Goal: Check status: Check status

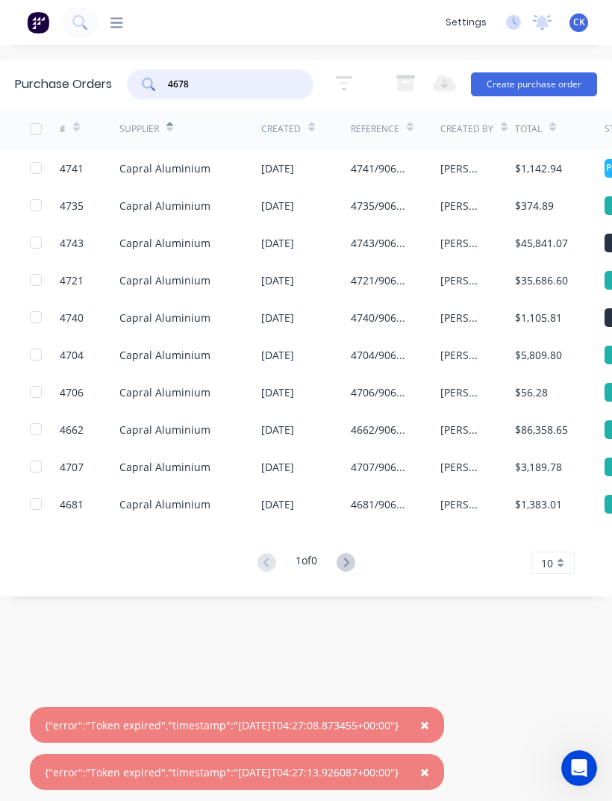
type input "4678"
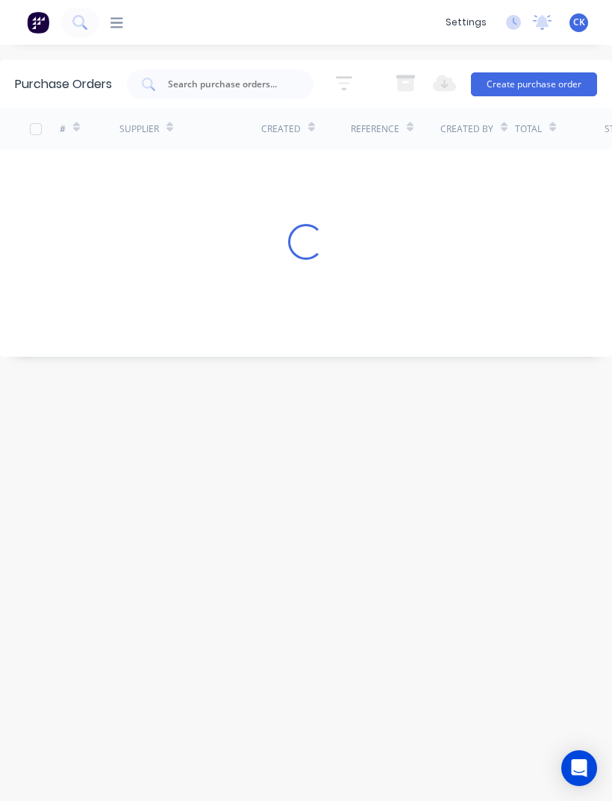
scroll to position [48, 0]
click at [211, 77] on input "text" at bounding box center [228, 84] width 124 height 15
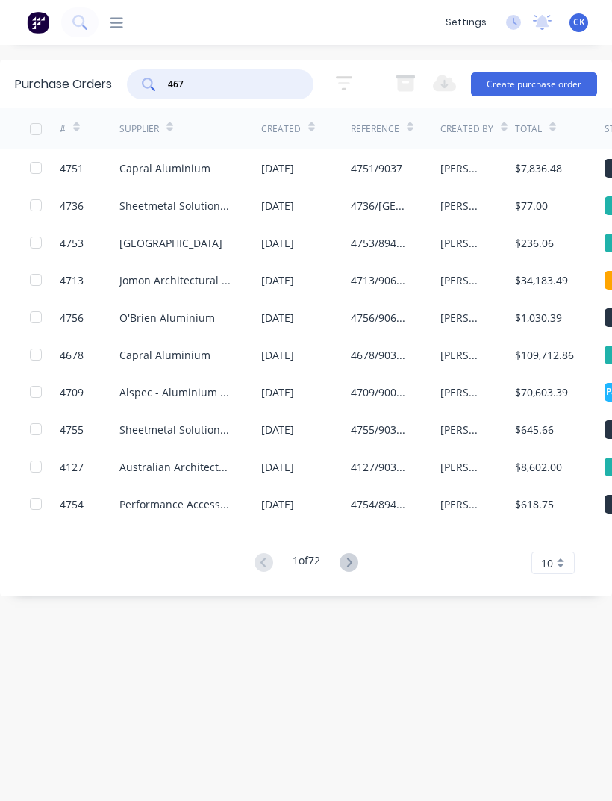
type input "4678"
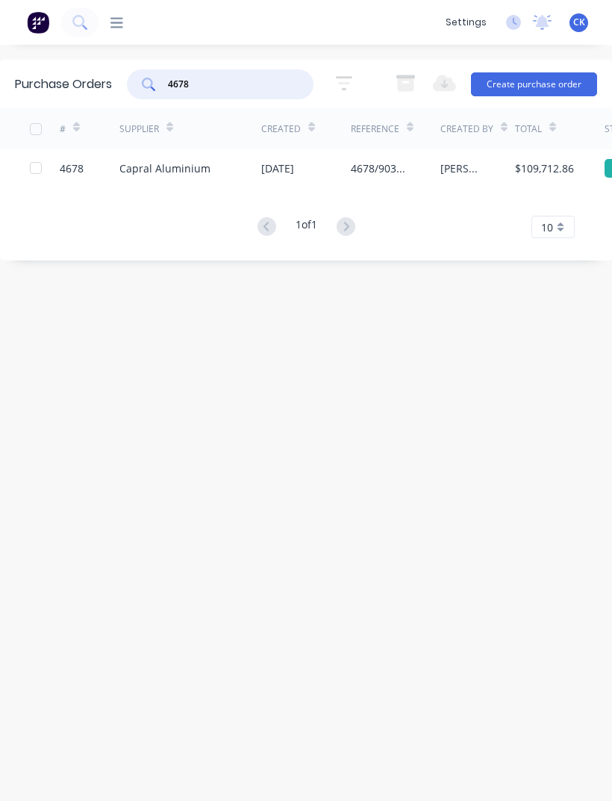
click at [523, 149] on div "$109,712.86" at bounding box center [560, 167] width 90 height 37
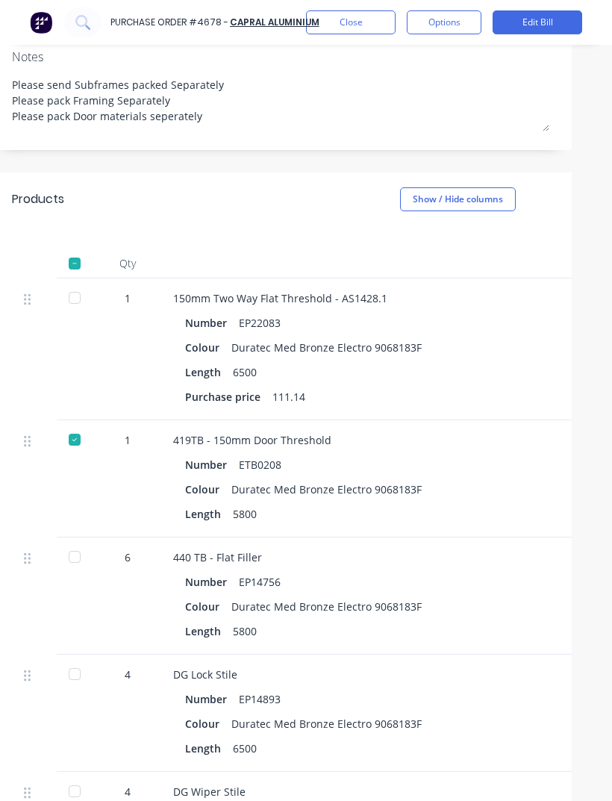
scroll to position [276, 28]
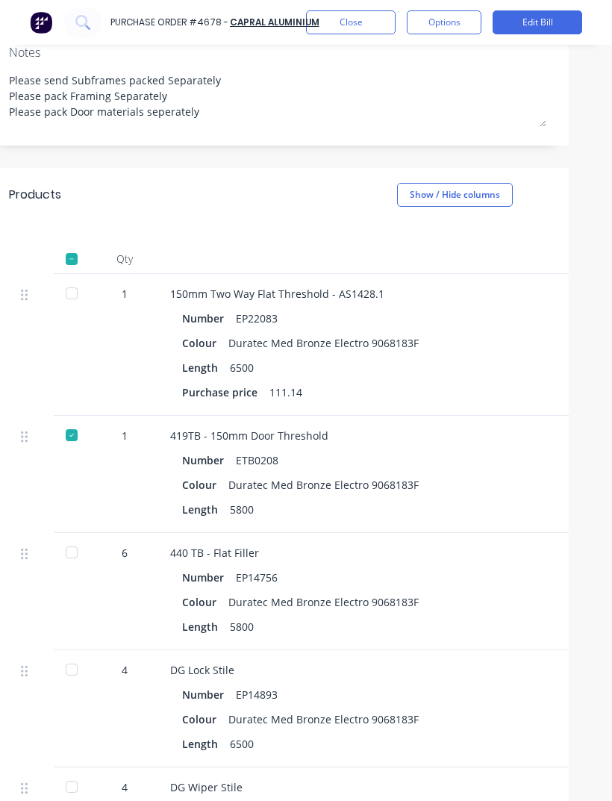
click at [79, 538] on div at bounding box center [72, 553] width 30 height 30
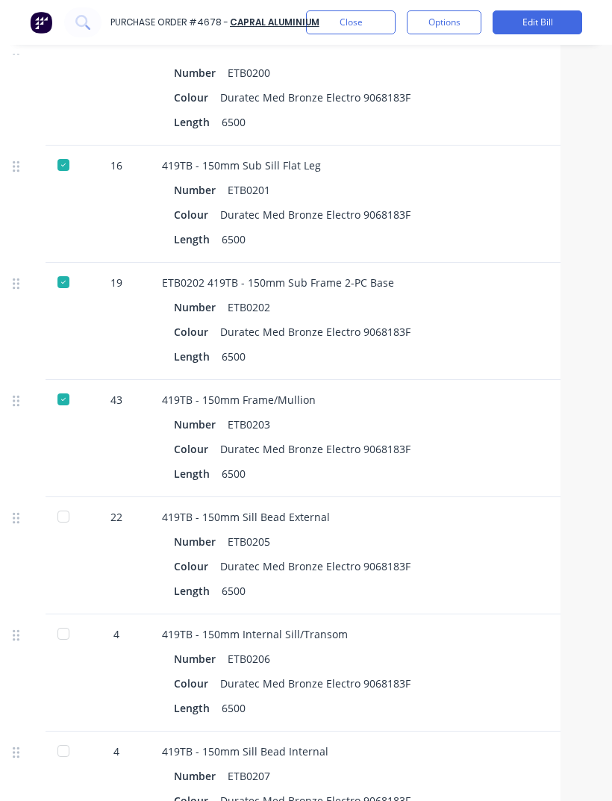
scroll to position [3125, 37]
click at [60, 619] on div at bounding box center [63, 634] width 30 height 30
click at [64, 736] on div at bounding box center [63, 751] width 30 height 30
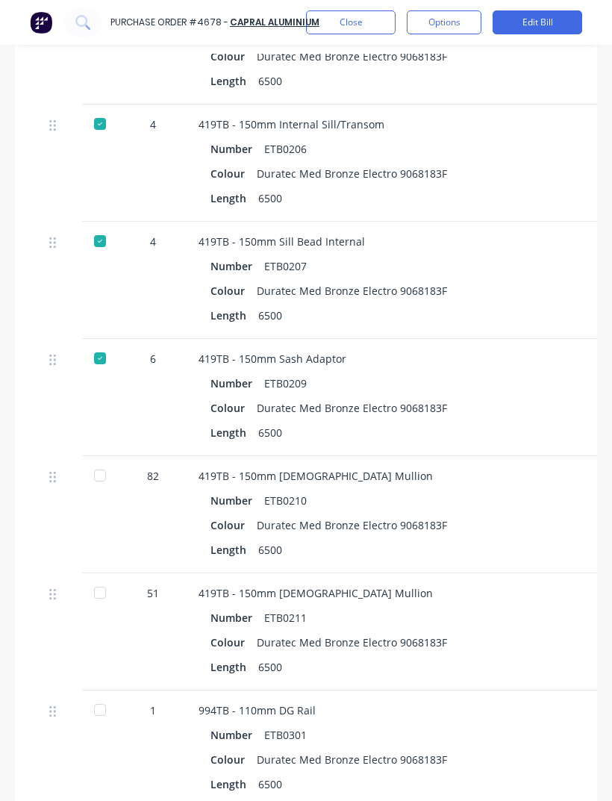
scroll to position [3635, 0]
click at [104, 578] on div at bounding box center [100, 593] width 30 height 30
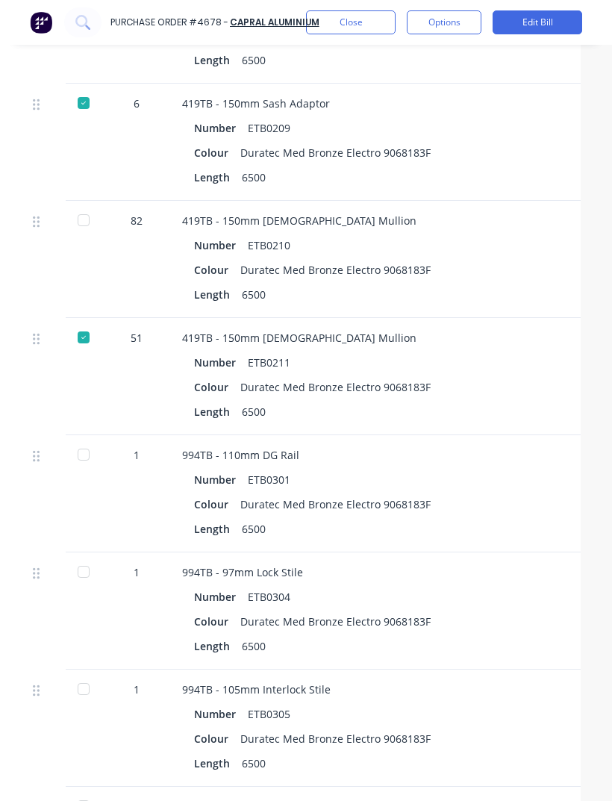
scroll to position [3890, 17]
click at [78, 206] on div at bounding box center [83, 221] width 30 height 30
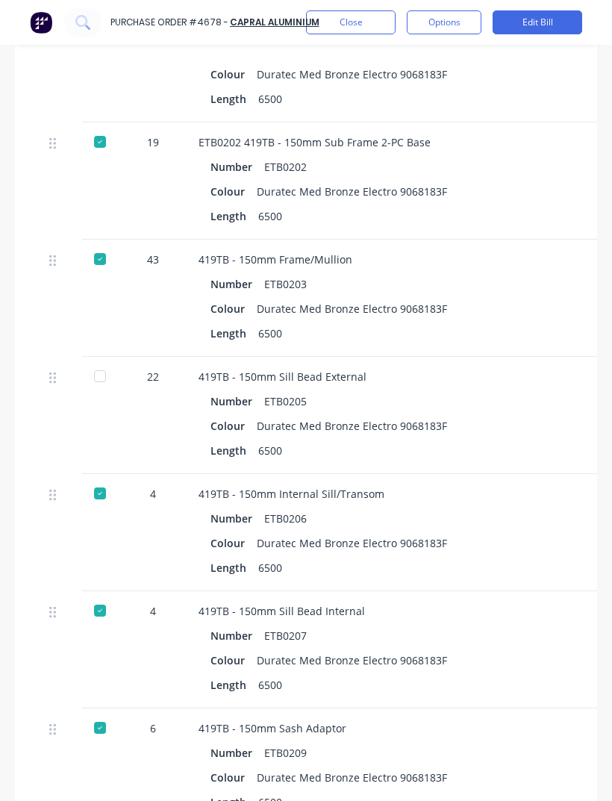
scroll to position [0, 0]
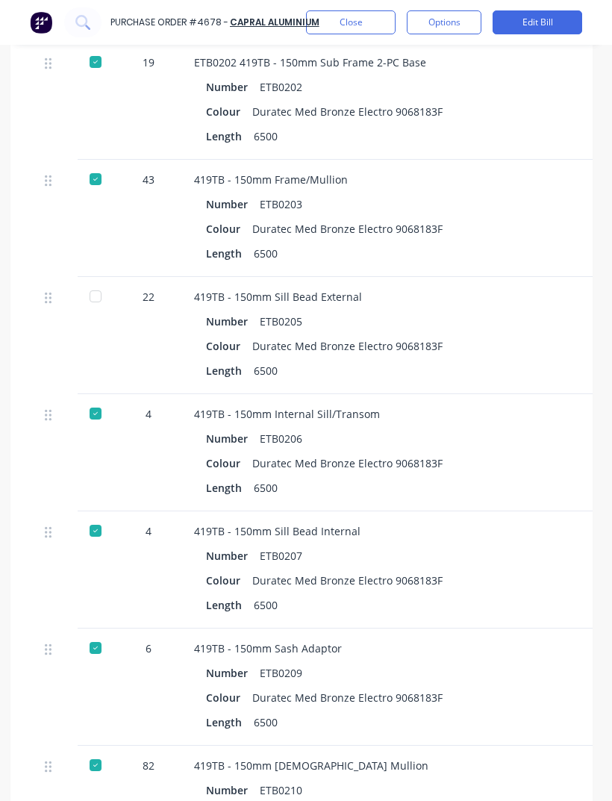
click at [91, 281] on div at bounding box center [96, 296] width 30 height 30
type textarea "x"
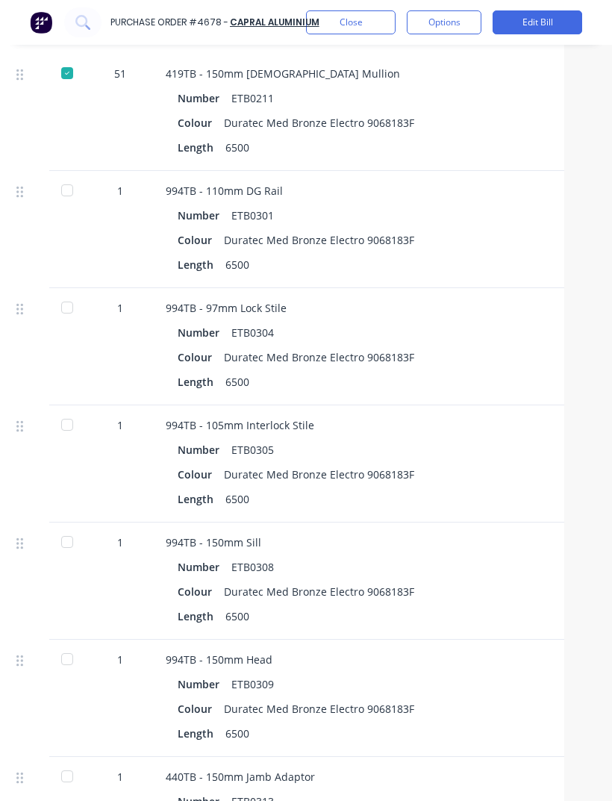
scroll to position [4154, 35]
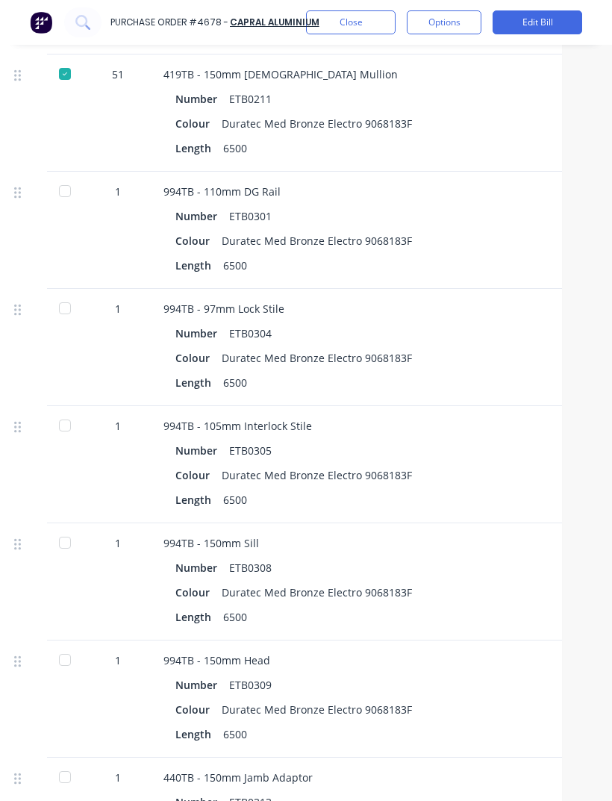
click at [373, 0] on div "Purchase Order #4678 - Capral Aluminium Close Options Edit Bill" at bounding box center [306, 22] width 612 height 45
click at [359, 13] on button "Close" at bounding box center [351, 22] width 90 height 24
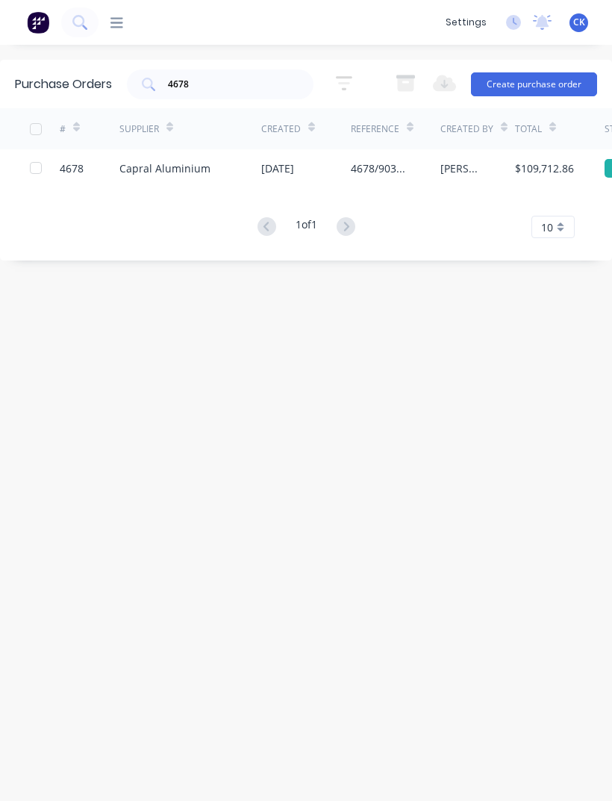
click at [222, 77] on input "4678" at bounding box center [228, 84] width 124 height 15
type input "4"
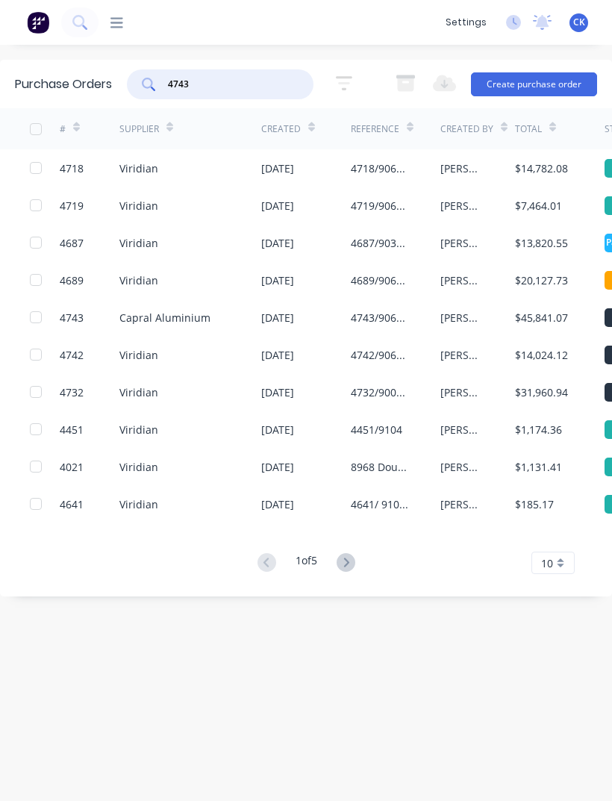
click at [267, 77] on input "4743" at bounding box center [228, 84] width 124 height 15
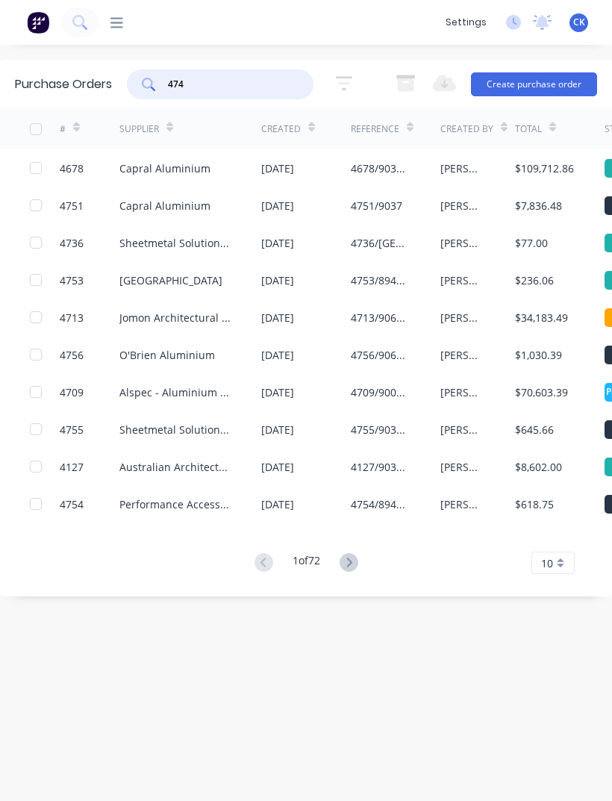
type input "4743"
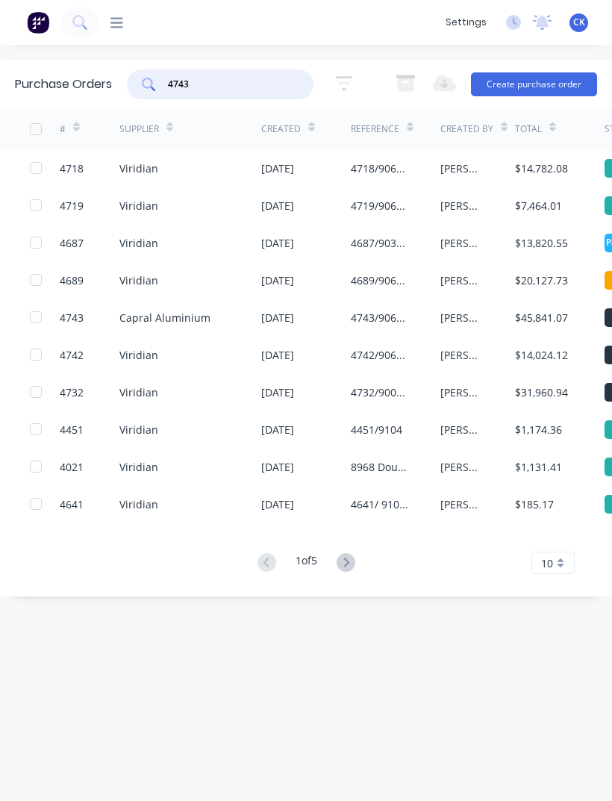
click at [218, 299] on div "Capral Aluminium" at bounding box center [190, 317] width 142 height 37
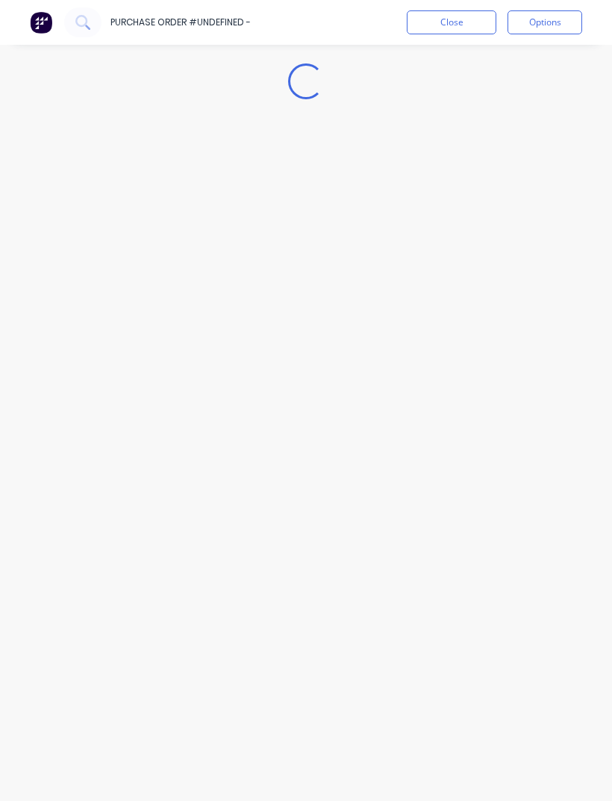
type textarea "x"
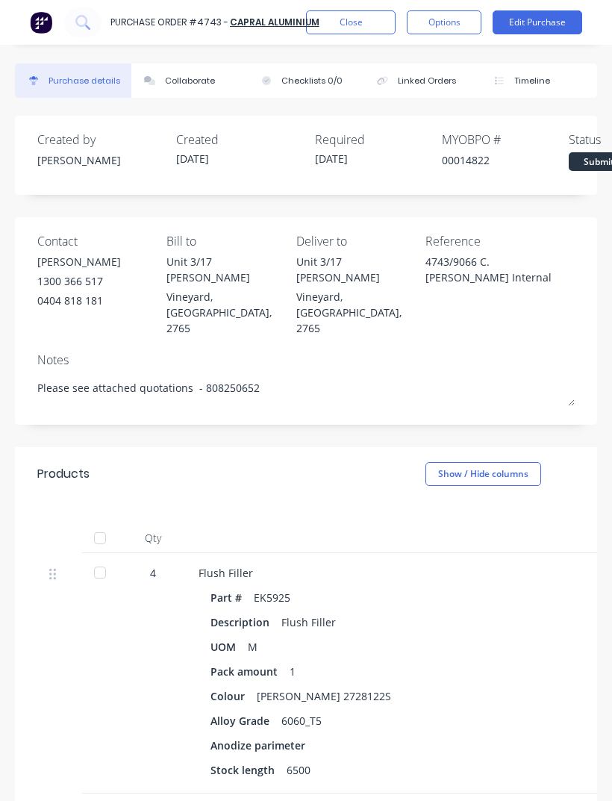
click at [351, 20] on button "Close" at bounding box center [351, 22] width 90 height 24
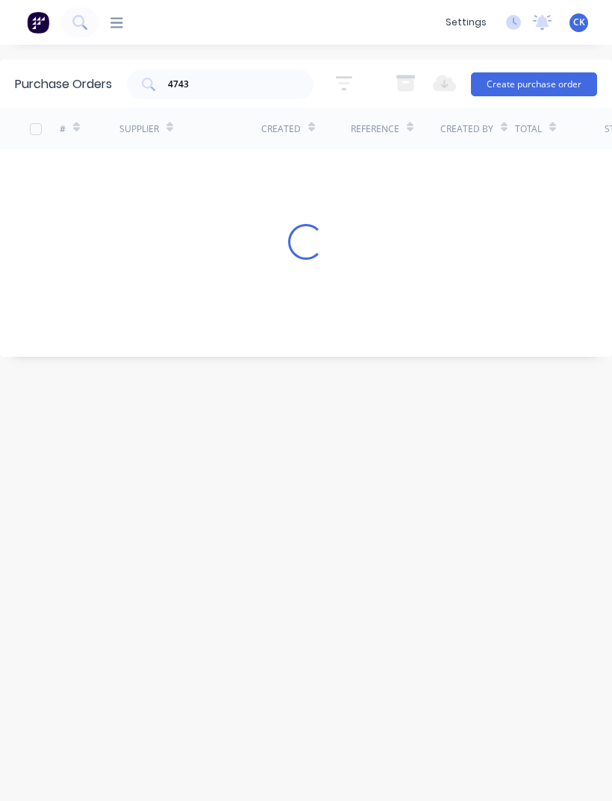
click at [216, 77] on input "4743" at bounding box center [228, 84] width 124 height 15
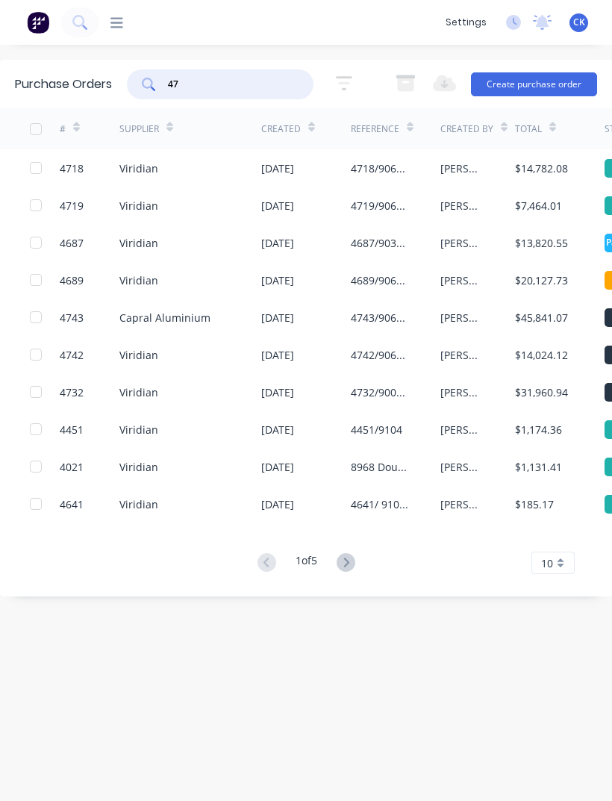
type input "4"
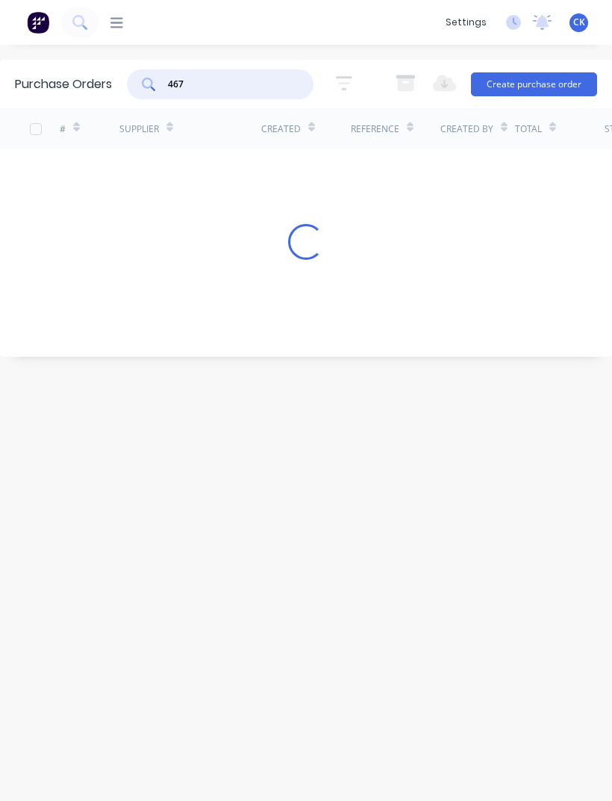
type input "4678"
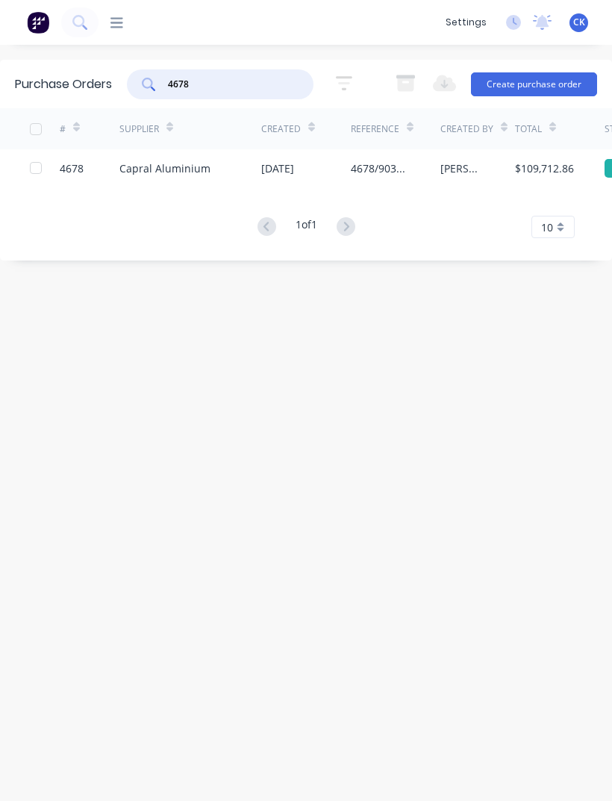
click at [226, 149] on div "Capral Aluminium" at bounding box center [190, 167] width 142 height 37
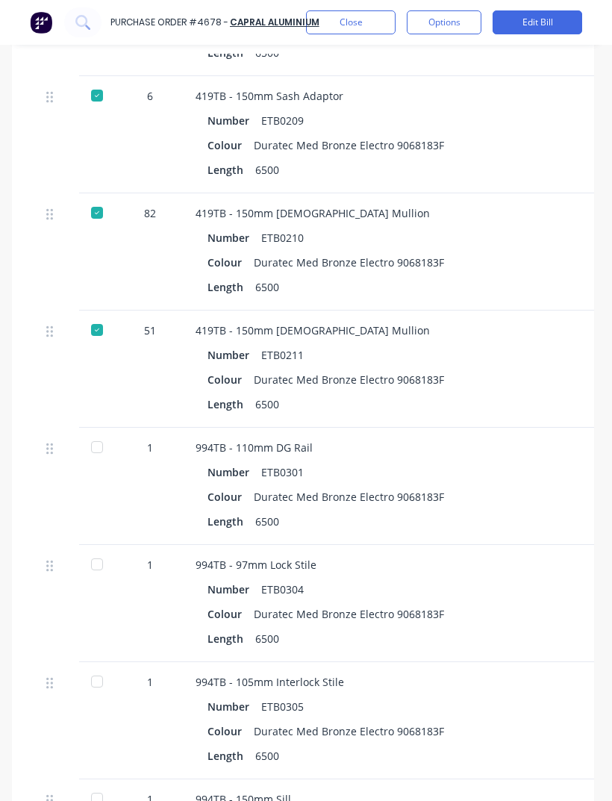
scroll to position [3901, 5]
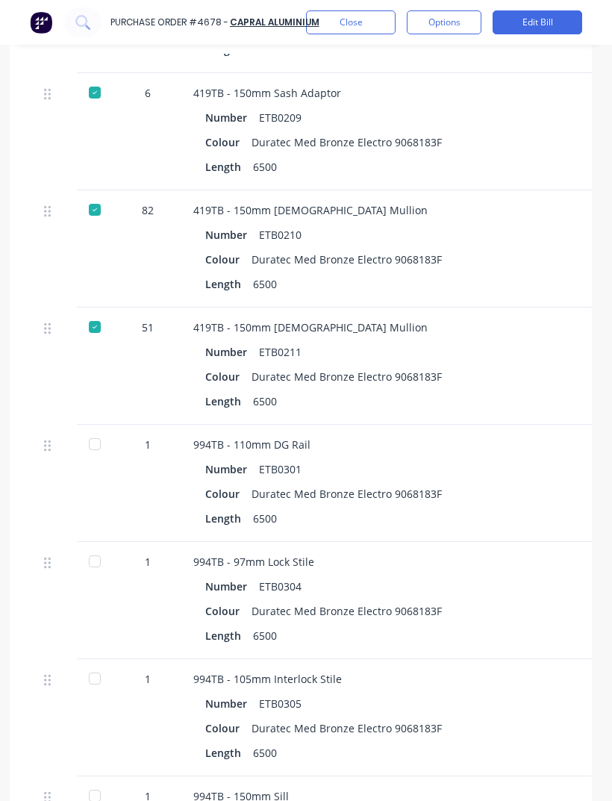
click at [488, 554] on div "994TB - 97mm Lock Stile" at bounding box center [517, 562] width 648 height 16
click at [97, 546] on div at bounding box center [95, 561] width 30 height 30
click at [103, 664] on div at bounding box center [95, 679] width 30 height 30
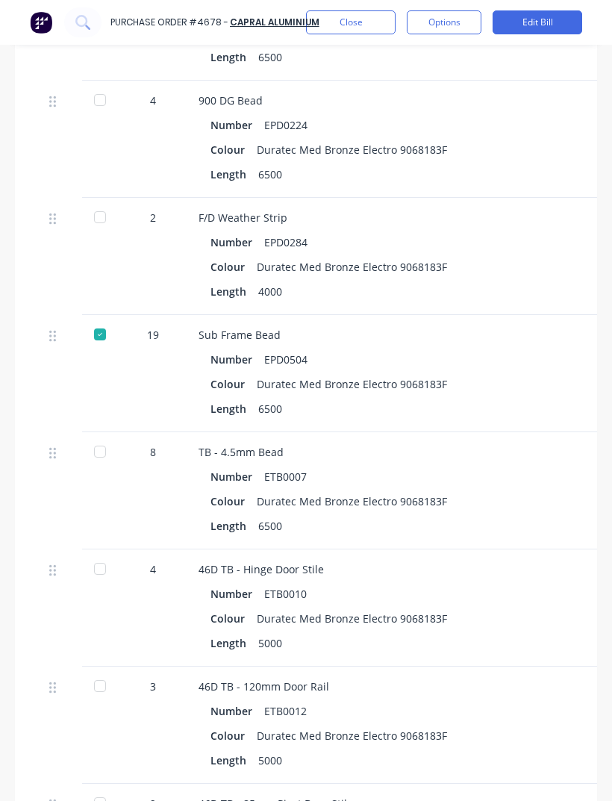
scroll to position [2015, 0]
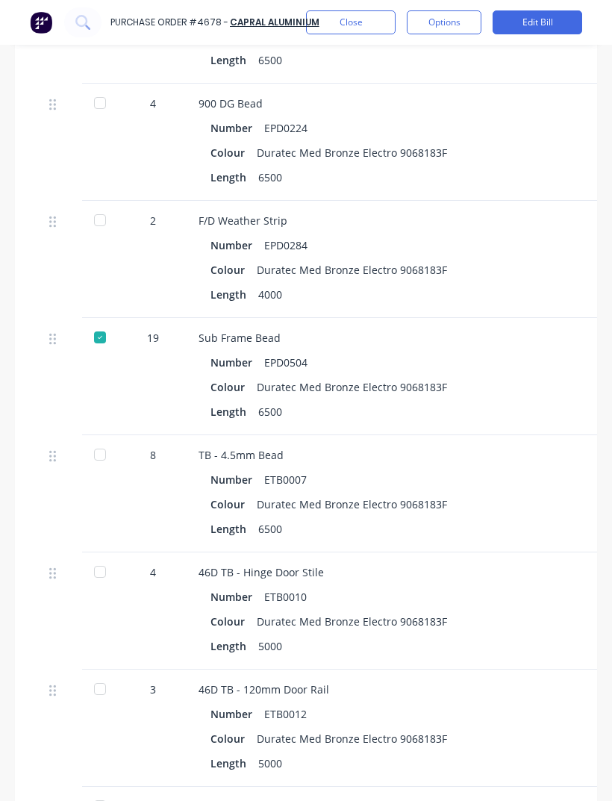
click at [108, 440] on div at bounding box center [100, 455] width 30 height 30
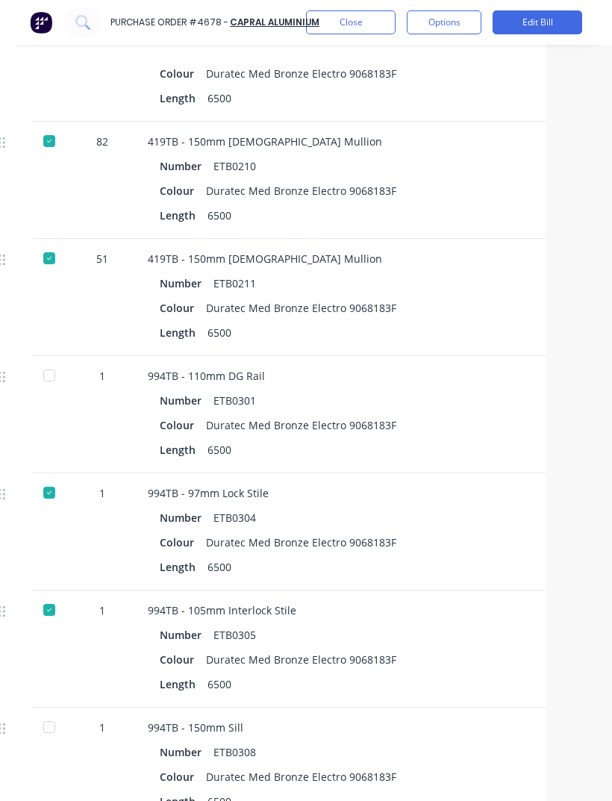
scroll to position [3968, 51]
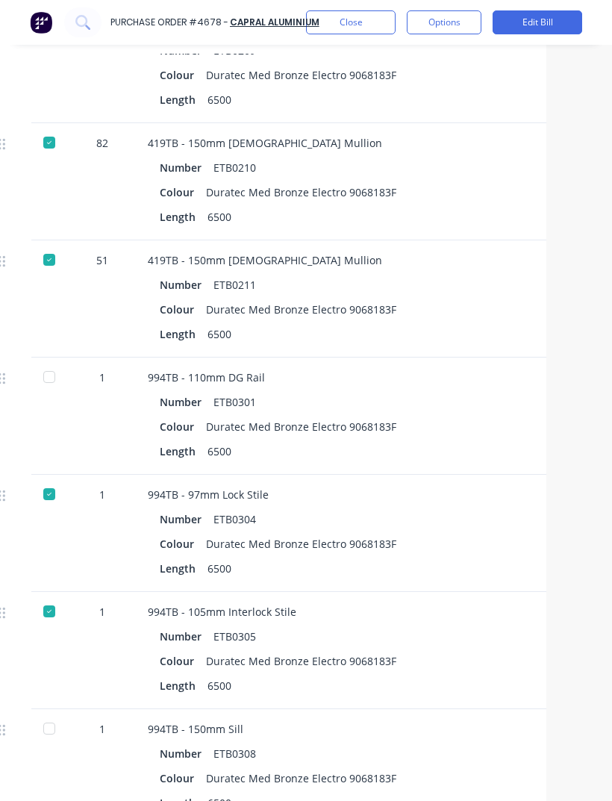
click at [37, 362] on div at bounding box center [49, 377] width 30 height 30
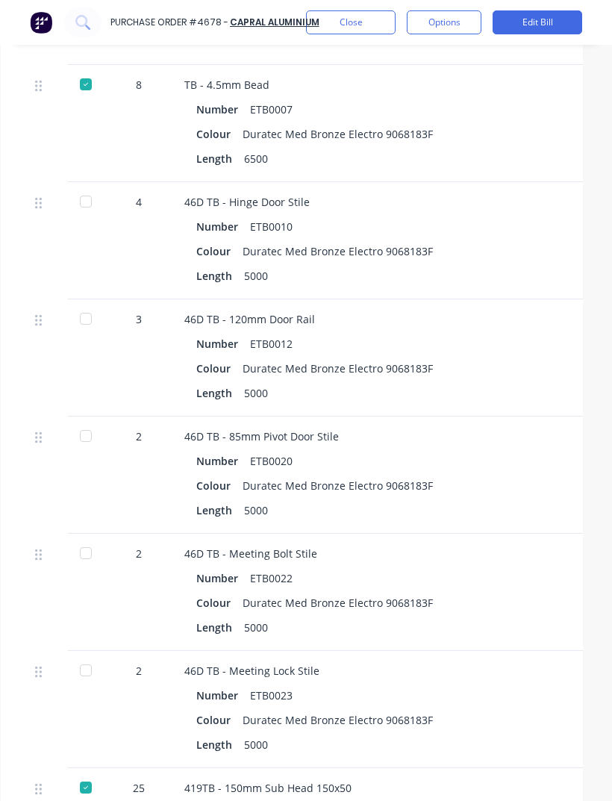
scroll to position [2383, 14]
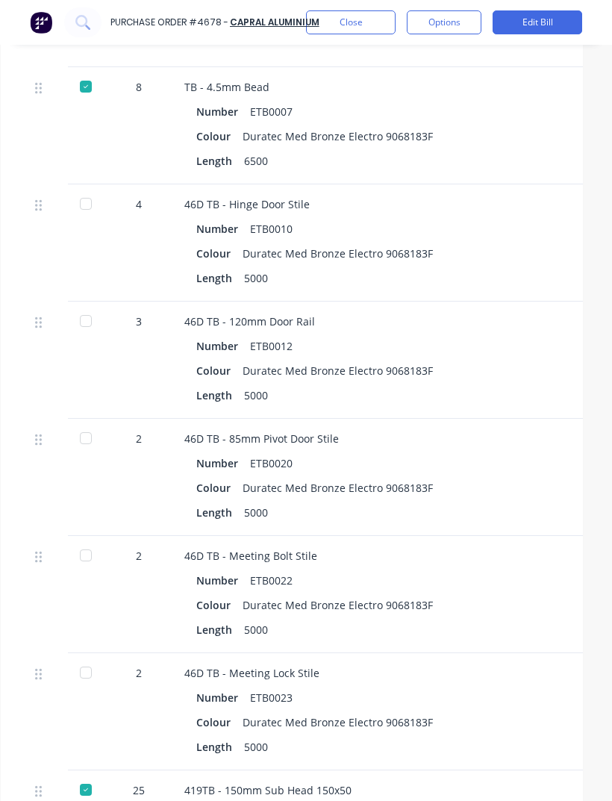
click at [93, 541] on div at bounding box center [86, 556] width 30 height 30
click at [92, 658] on div at bounding box center [86, 673] width 30 height 30
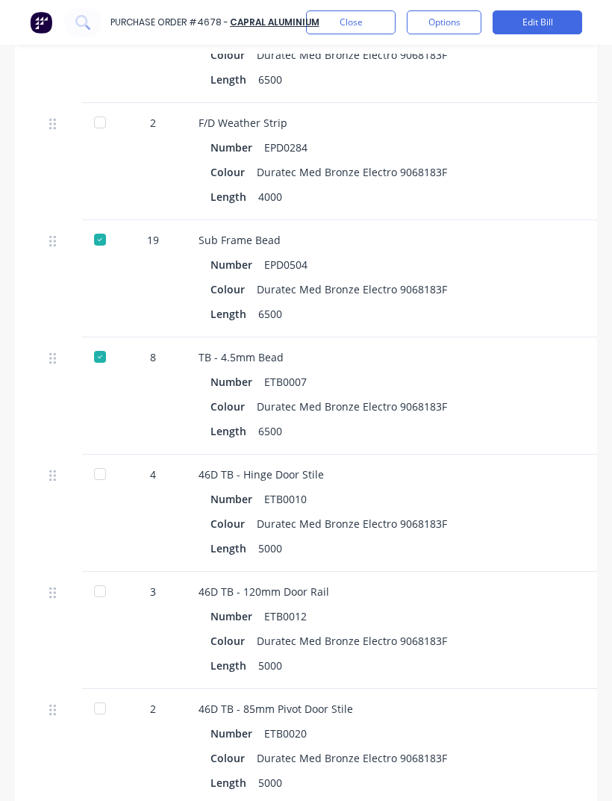
scroll to position [2111, 0]
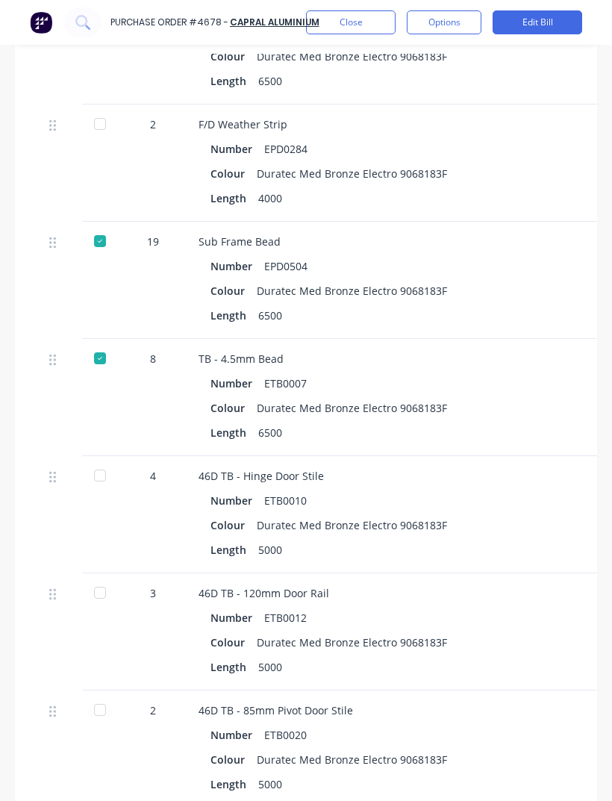
click at [110, 461] on div at bounding box center [100, 476] width 30 height 30
click at [136, 573] on div "3" at bounding box center [152, 631] width 67 height 117
click at [93, 578] on div at bounding box center [100, 593] width 30 height 30
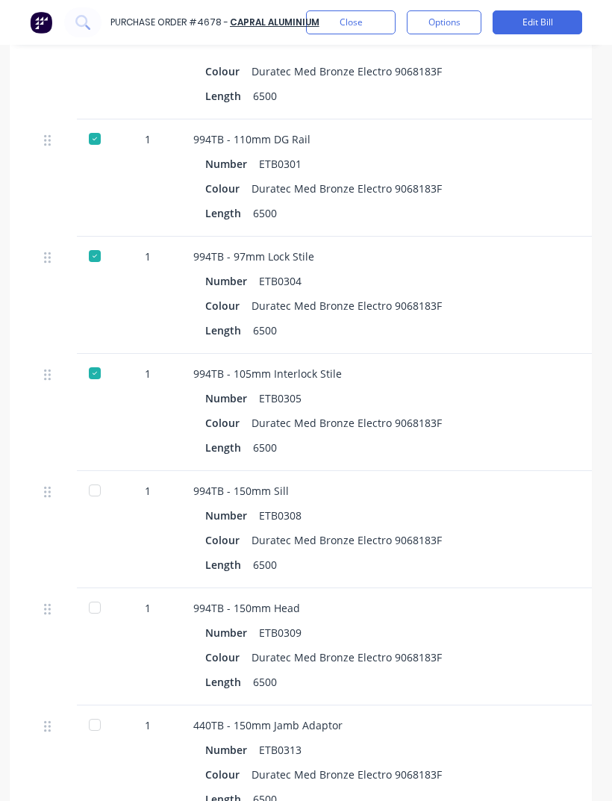
scroll to position [4206, 6]
click at [94, 476] on div at bounding box center [94, 491] width 30 height 30
click at [93, 594] on div at bounding box center [94, 609] width 30 height 30
click at [72, 706] on div at bounding box center [53, 764] width 45 height 117
click at [91, 711] on div at bounding box center [94, 726] width 30 height 30
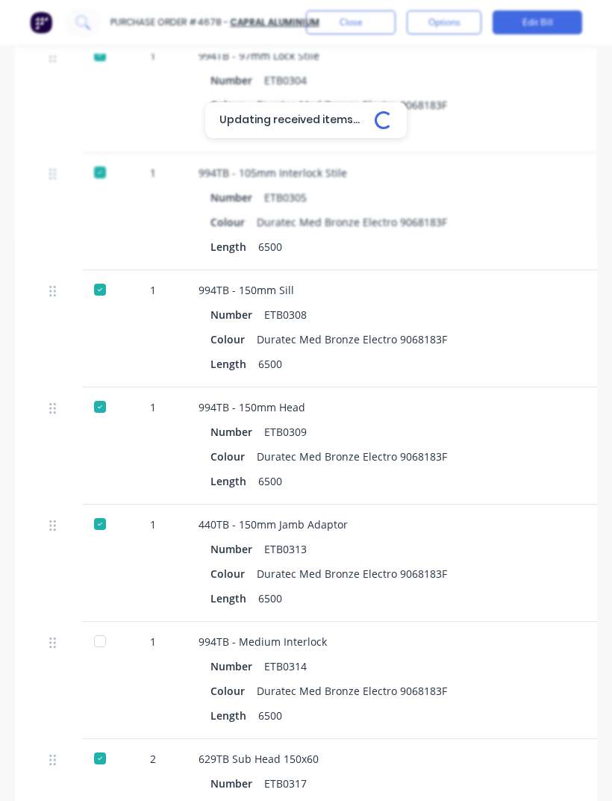
scroll to position [4409, 0]
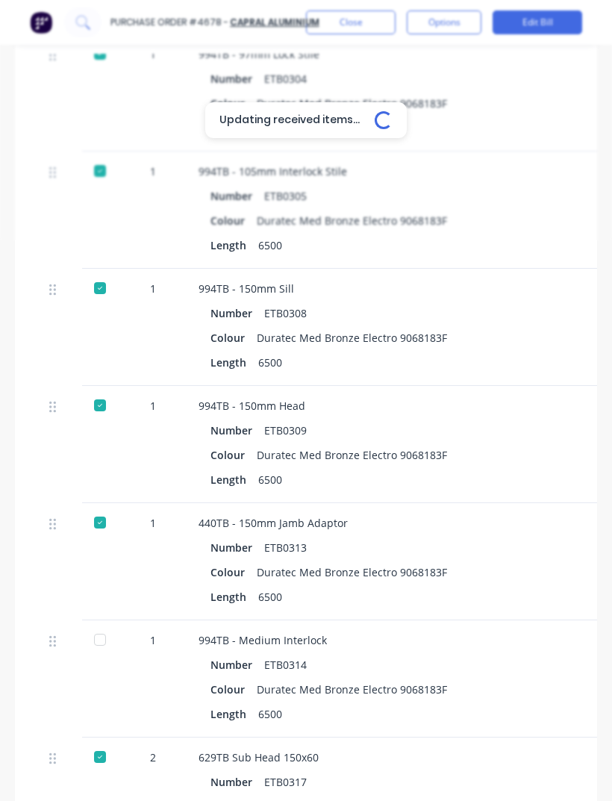
click at [104, 625] on div at bounding box center [100, 640] width 30 height 30
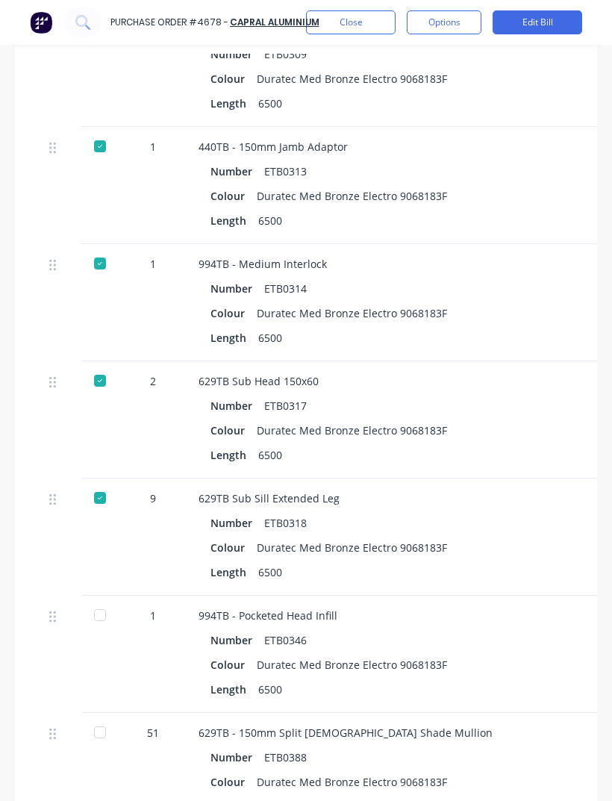
scroll to position [4786, 0]
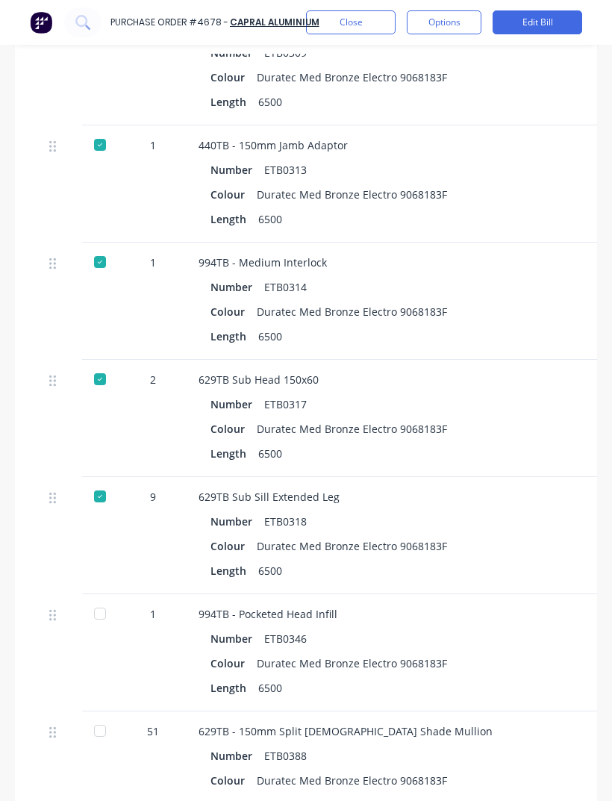
click at [100, 599] on div at bounding box center [100, 614] width 30 height 30
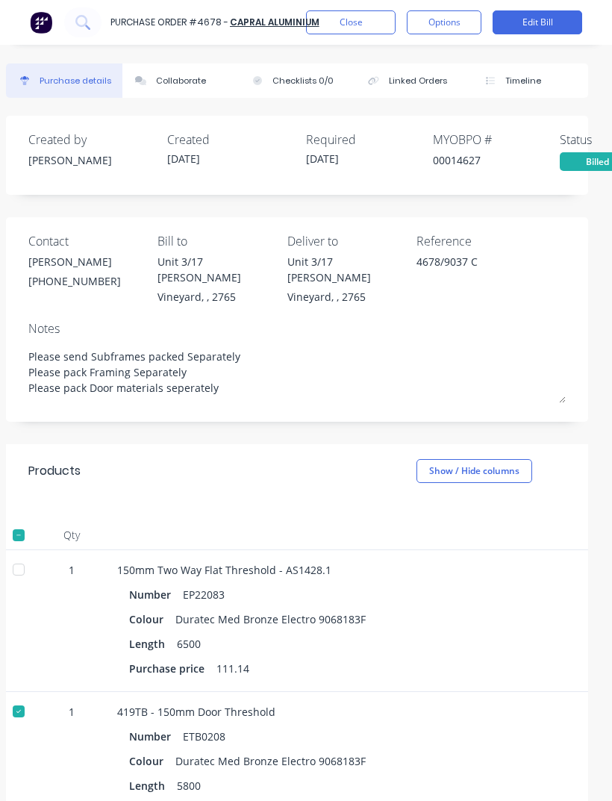
scroll to position [0, 10]
click at [29, 555] on div at bounding box center [17, 570] width 30 height 30
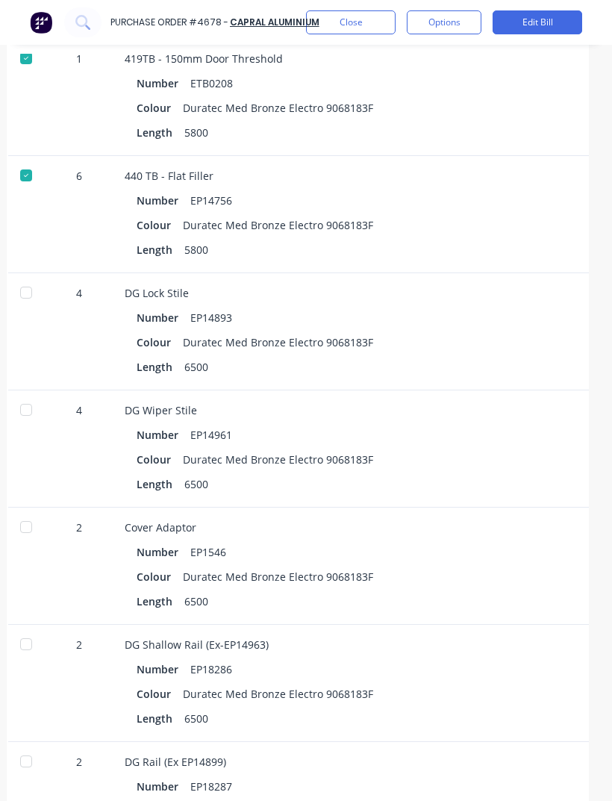
scroll to position [653, 7]
click at [364, 566] on div "Duratec Med Bronze Electro 9068183F" at bounding box center [279, 577] width 190 height 22
click at [35, 278] on div at bounding box center [27, 293] width 30 height 30
click at [28, 395] on div at bounding box center [27, 410] width 30 height 30
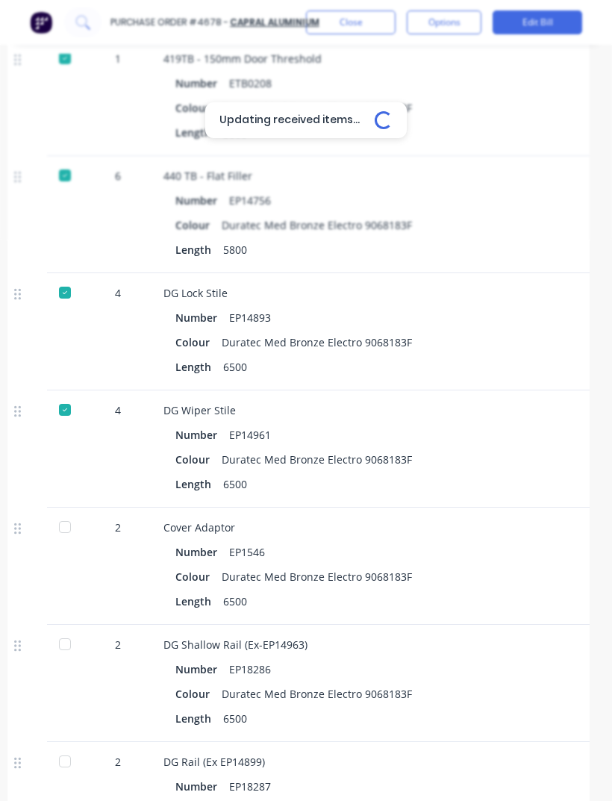
scroll to position [0, 25]
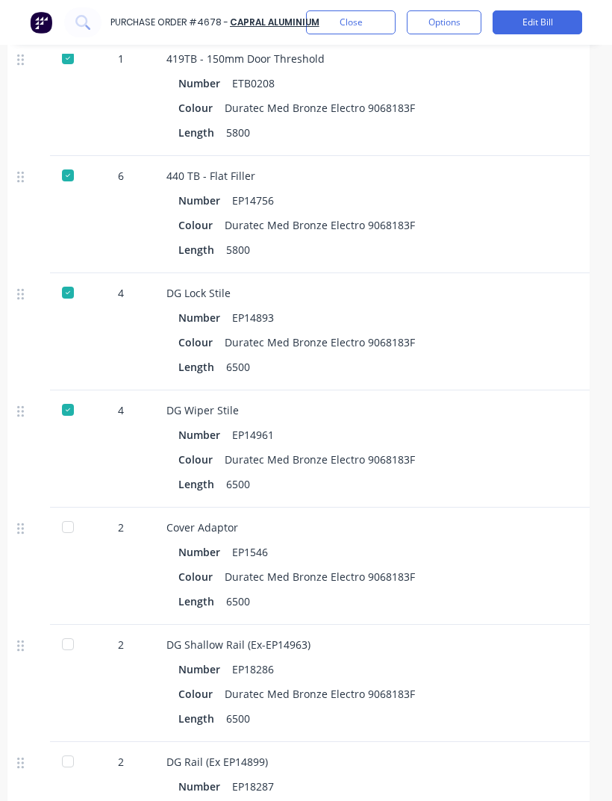
click at [79, 512] on div at bounding box center [68, 527] width 30 height 30
click at [72, 629] on div at bounding box center [68, 644] width 30 height 30
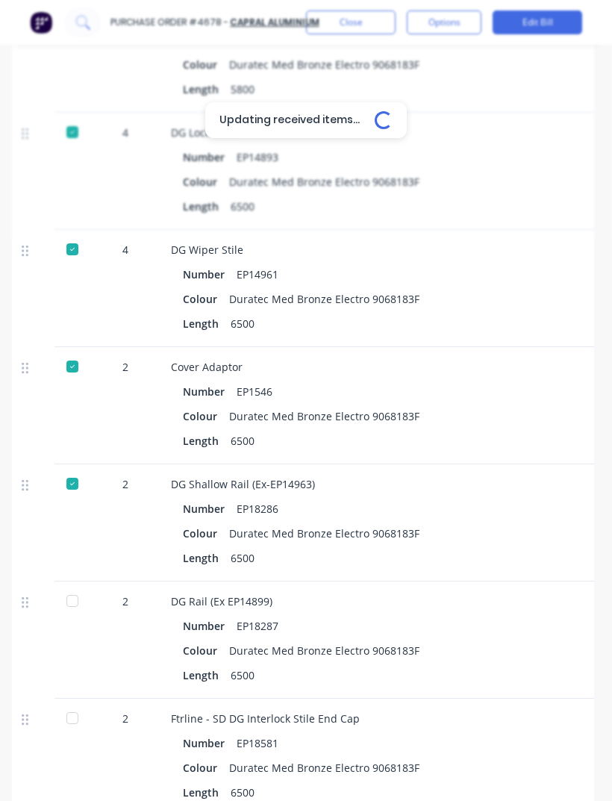
scroll to position [816, 3]
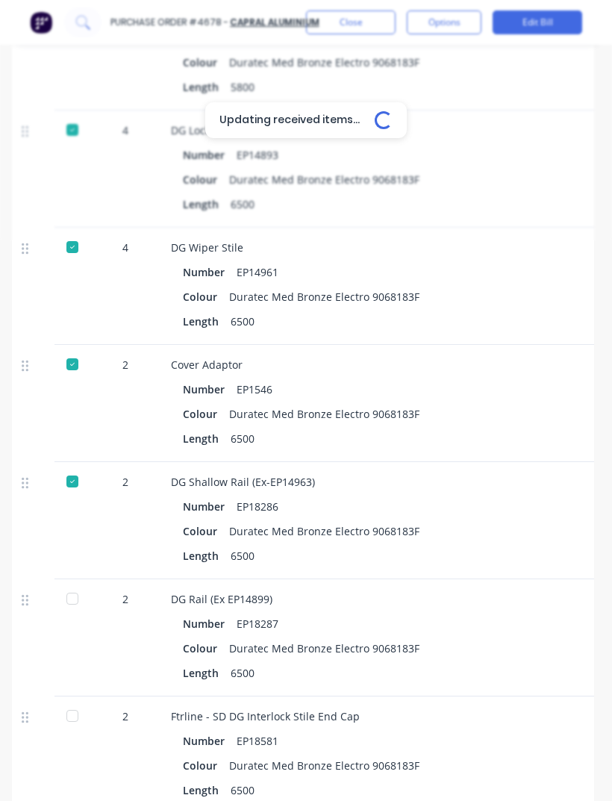
click at [63, 584] on div at bounding box center [72, 599] width 30 height 30
click at [64, 701] on div at bounding box center [72, 716] width 30 height 30
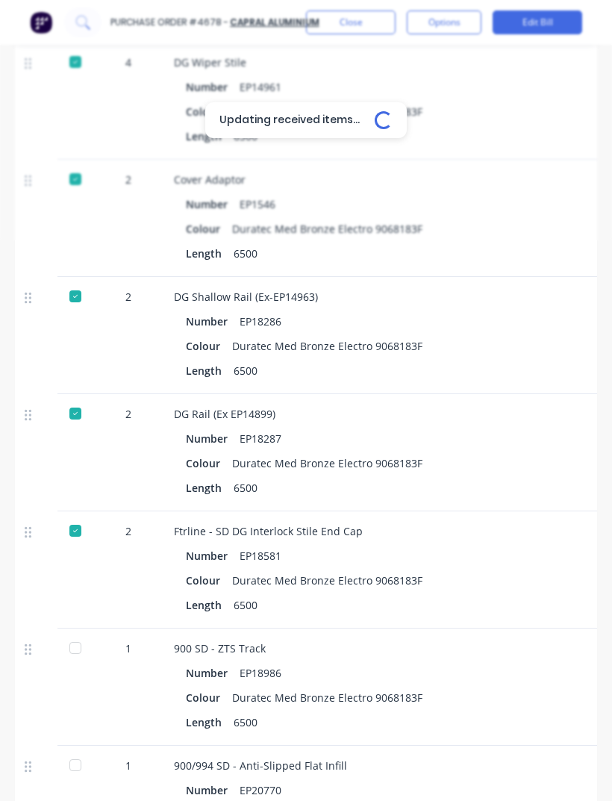
scroll to position [1009, 0]
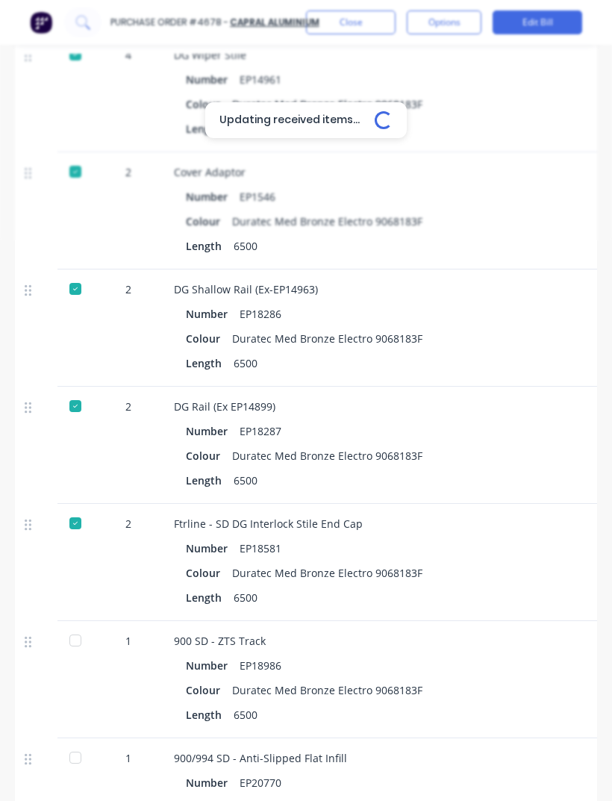
click at [84, 626] on div at bounding box center [75, 641] width 30 height 30
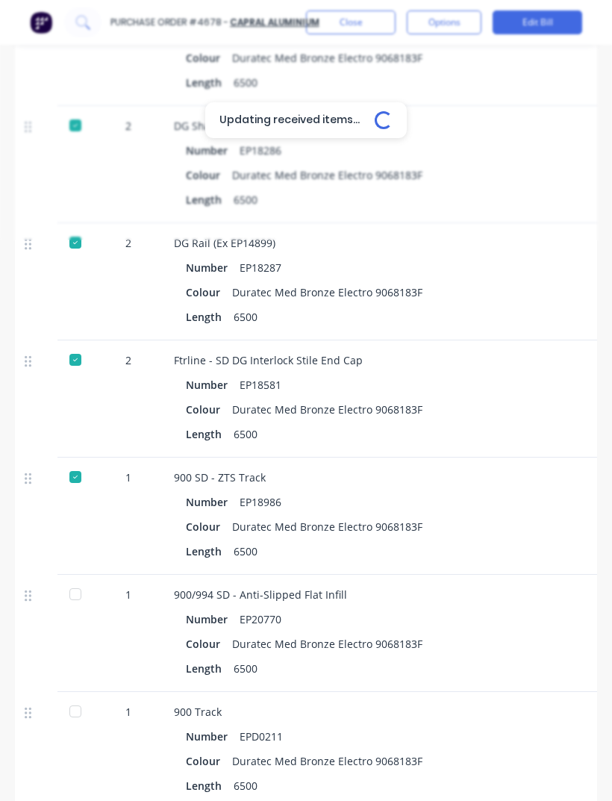
scroll to position [1173, 0]
type textarea "x"
click at [363, 21] on button "Close" at bounding box center [351, 22] width 90 height 24
